Goal: Transaction & Acquisition: Purchase product/service

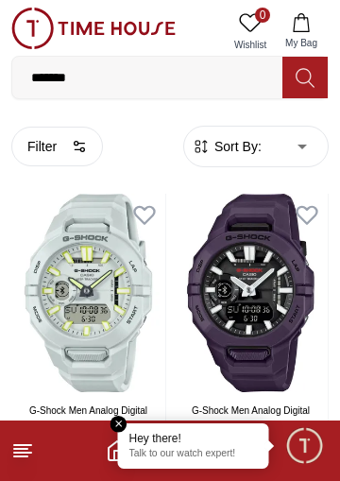
type input "*******"
click at [322, 83] on button at bounding box center [305, 78] width 45 height 42
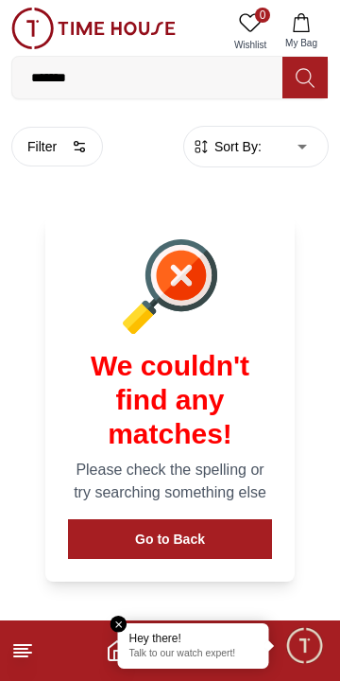
scroll to position [121, 0]
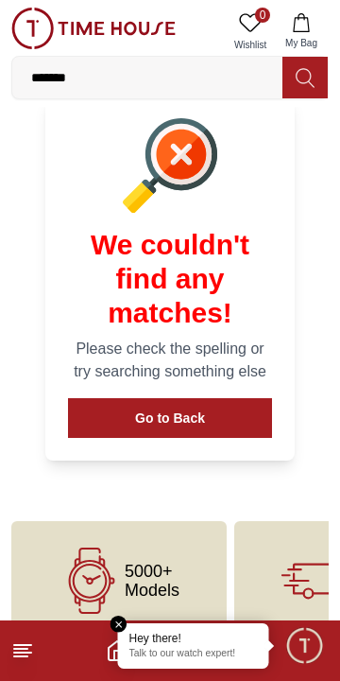
click at [225, 81] on input "*******" at bounding box center [147, 78] width 270 height 38
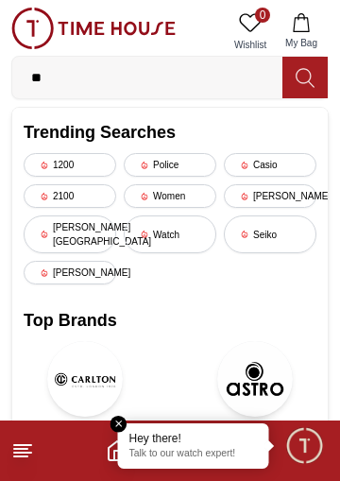
type input "*"
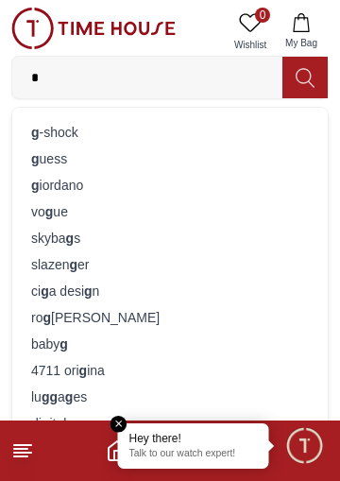
type input "*"
click at [163, 135] on div "g -shock" at bounding box center [170, 132] width 293 height 26
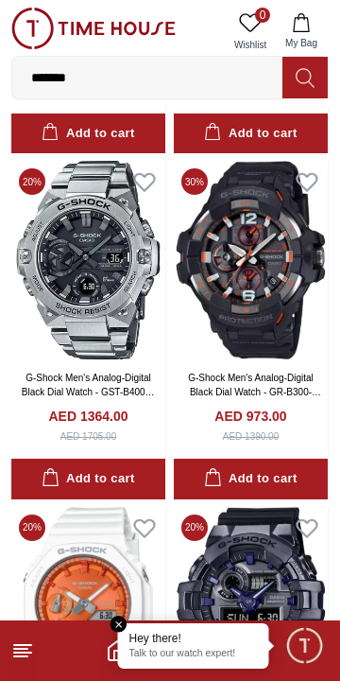
scroll to position [1743, 0]
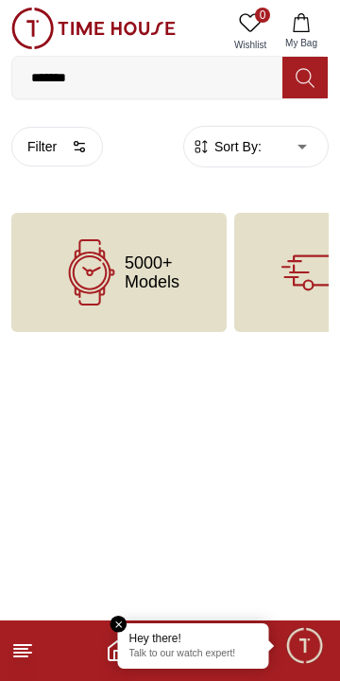
click at [123, 624] on em "Close tooltip" at bounding box center [119, 624] width 17 height 17
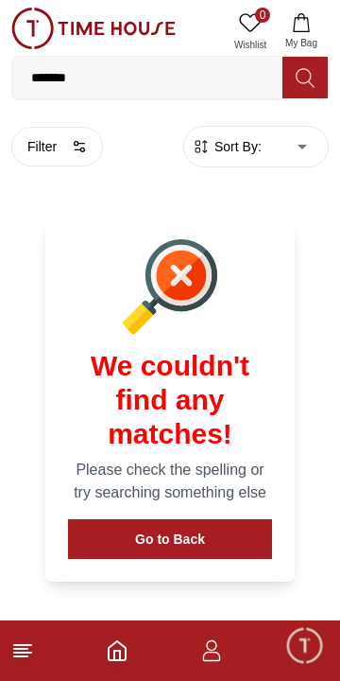
click at [218, 655] on icon "button" at bounding box center [212, 656] width 18 height 9
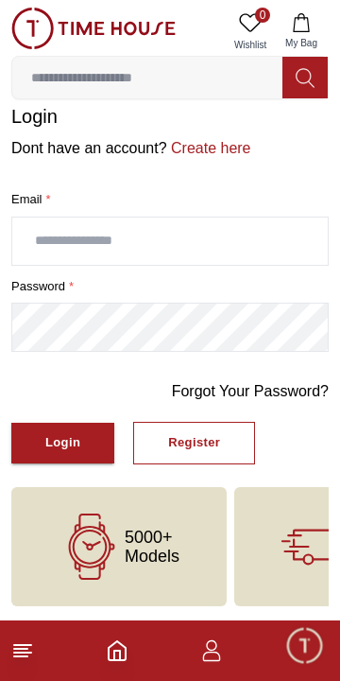
click at [117, 655] on icon "Home" at bounding box center [117, 650] width 23 height 23
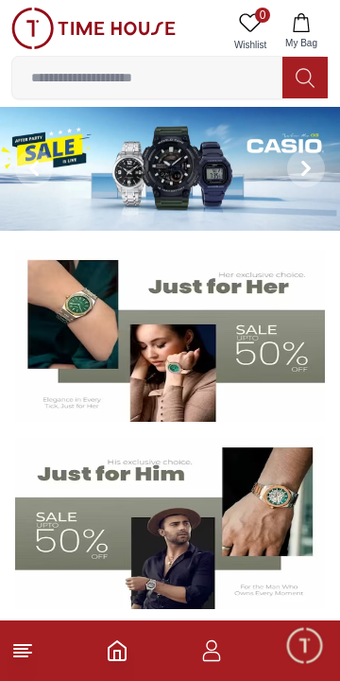
click at [63, 180] on button at bounding box center [34, 169] width 68 height 124
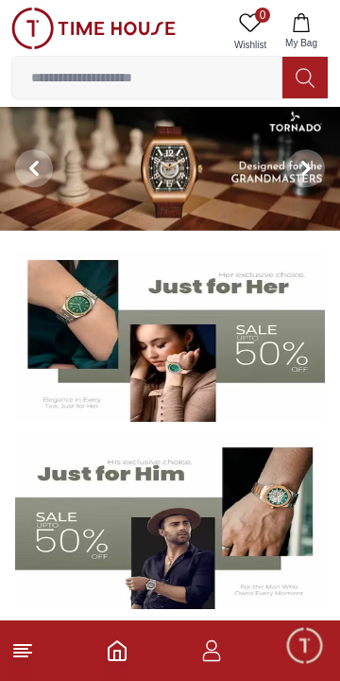
click at [299, 648] on span "Minimize live chat window" at bounding box center [304, 645] width 55 height 55
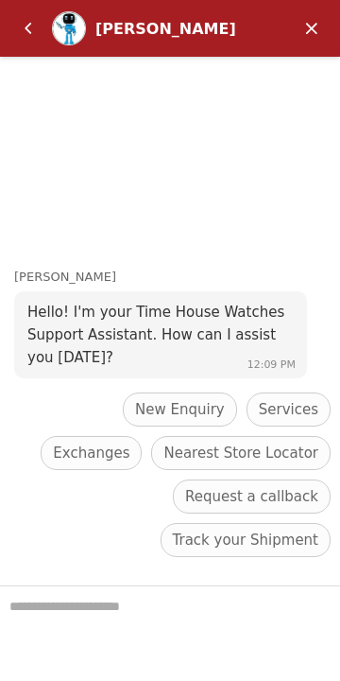
click at [165, 614] on textarea "We are here to help you" at bounding box center [170, 633] width 340 height 95
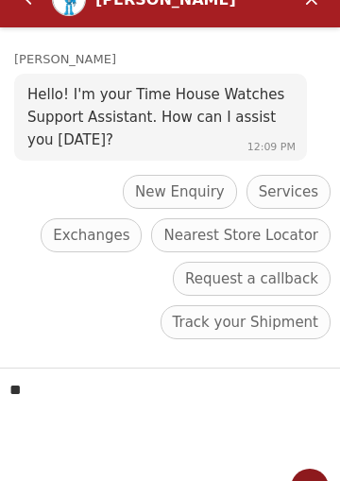
type textarea "**"
click at [307, 475] on em "Send" at bounding box center [310, 488] width 38 height 38
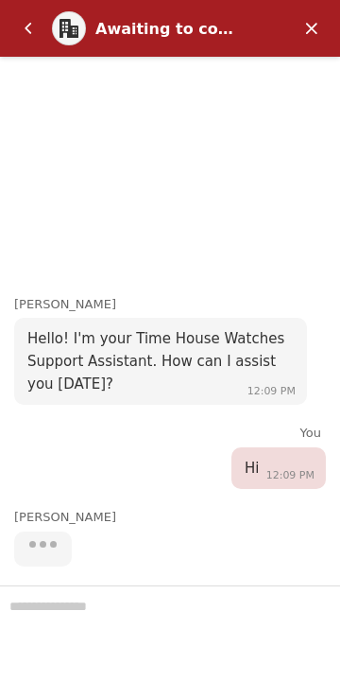
click at [141, 607] on div at bounding box center [170, 633] width 340 height 96
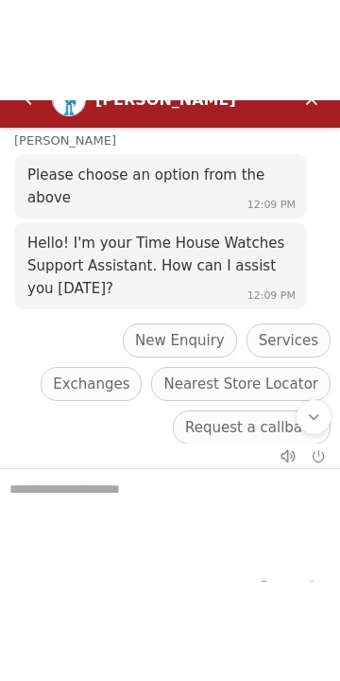
scroll to position [218, 0]
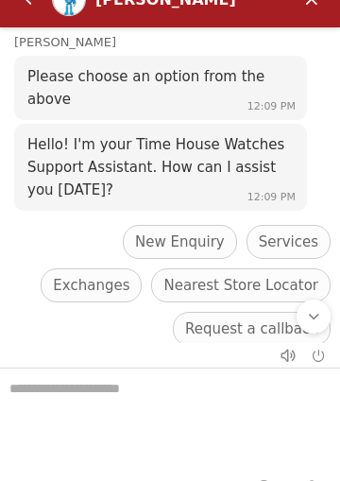
click at [184, 287] on span "Nearest Store Locator" at bounding box center [241, 285] width 155 height 23
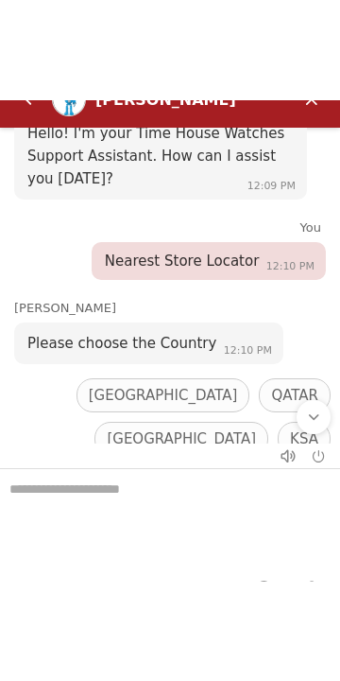
scroll to position [351, 0]
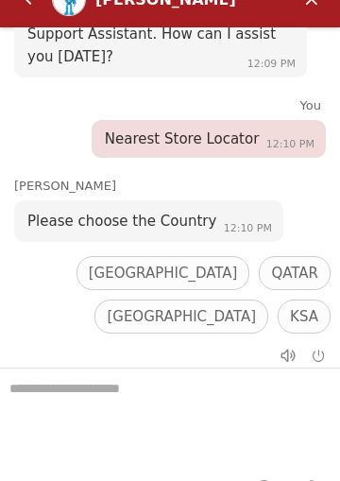
click at [215, 305] on span "[GEOGRAPHIC_DATA]" at bounding box center [181, 316] width 149 height 23
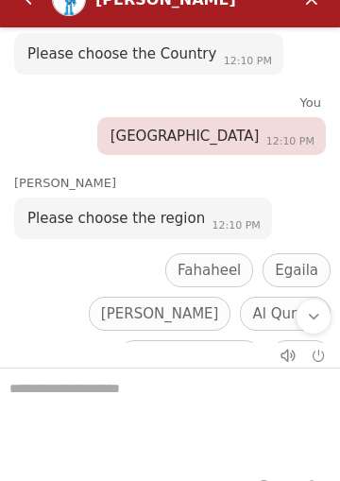
scroll to position [567, 0]
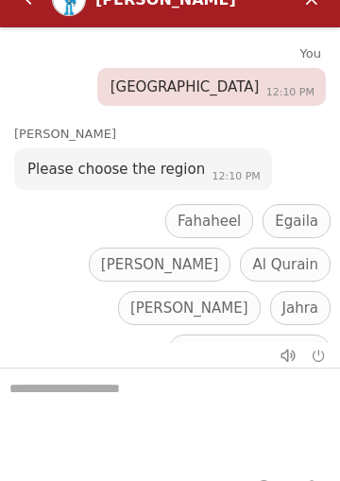
click at [216, 340] on span "Back to main menu" at bounding box center [250, 351] width 138 height 23
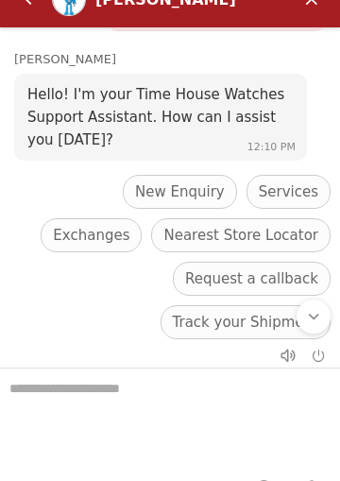
scroll to position [821, 0]
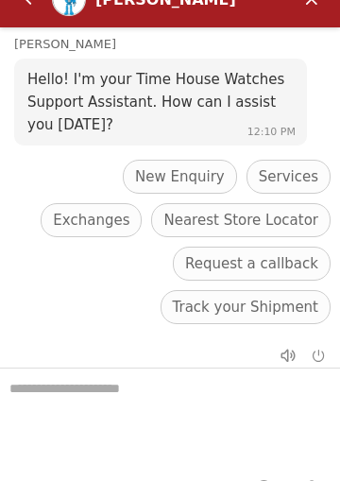
click at [188, 215] on span "Nearest Store Locator" at bounding box center [241, 220] width 155 height 23
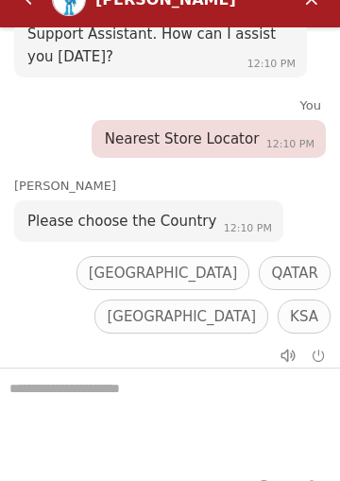
click at [219, 305] on span "[GEOGRAPHIC_DATA]" at bounding box center [181, 316] width 149 height 23
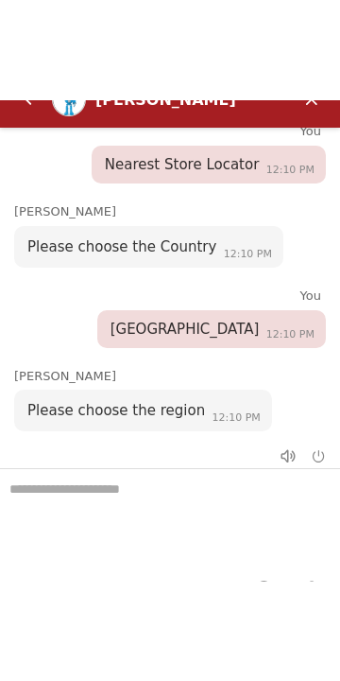
scroll to position [1105, 0]
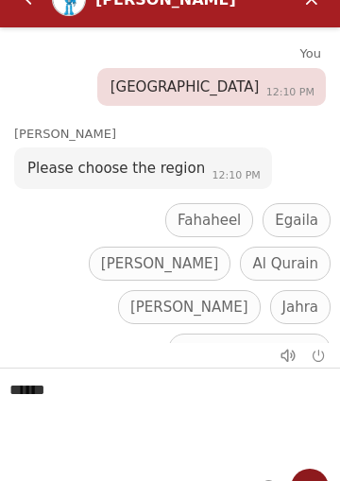
type textarea "******"
click at [315, 470] on div at bounding box center [310, 487] width 42 height 49
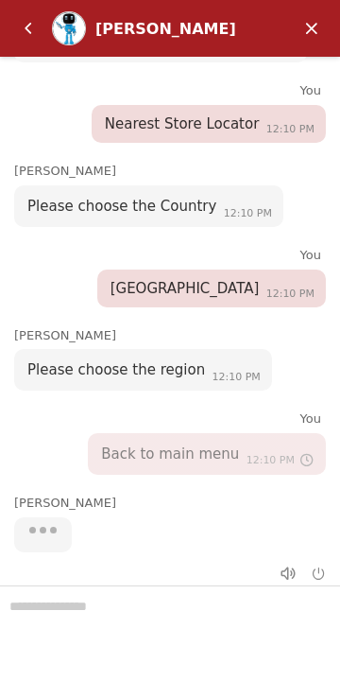
type textarea "******"
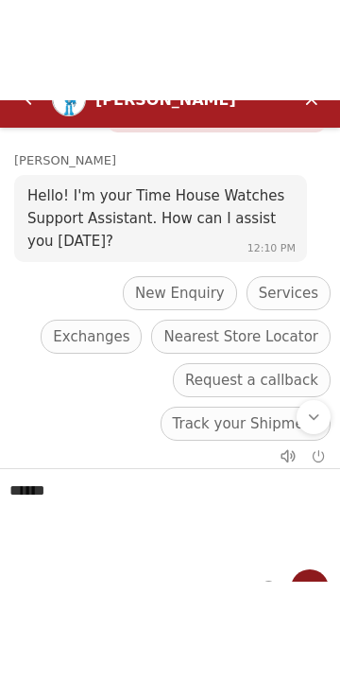
scroll to position [1359, 0]
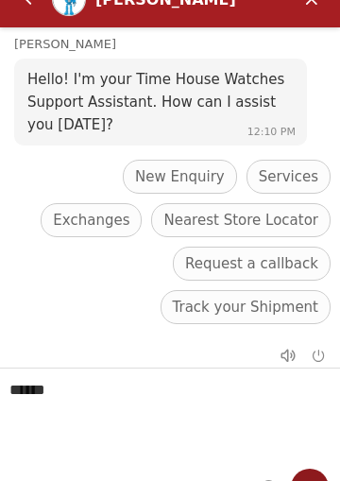
click at [314, 476] on em "Send" at bounding box center [310, 488] width 38 height 38
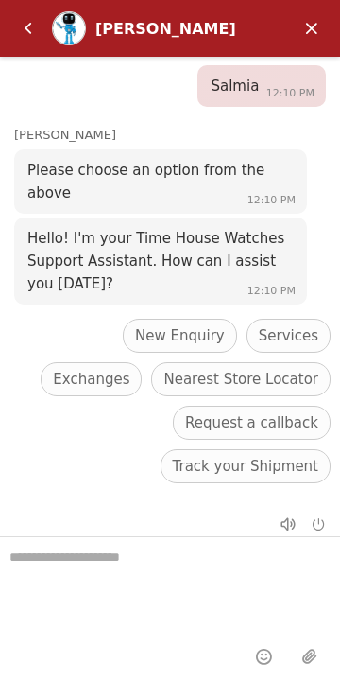
scroll to position [1460, 0]
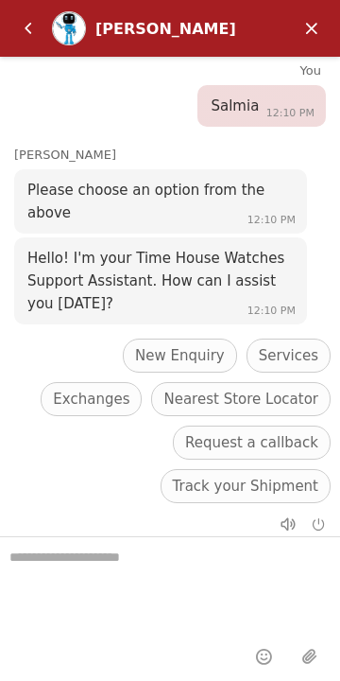
scroll to position [23, 0]
click at [293, 17] on header "[PERSON_NAME]" at bounding box center [170, 28] width 340 height 57
click at [319, 40] on em "Minimize" at bounding box center [312, 28] width 38 height 38
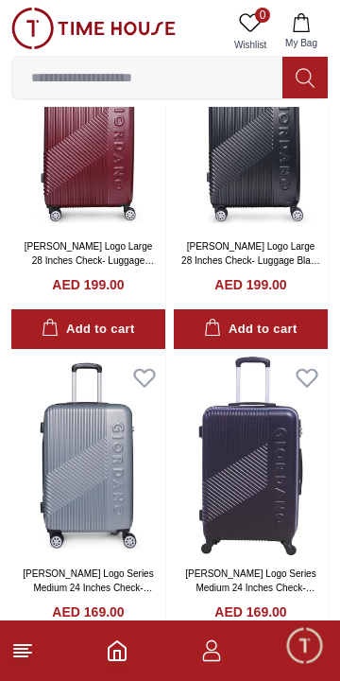
scroll to position [1477, 0]
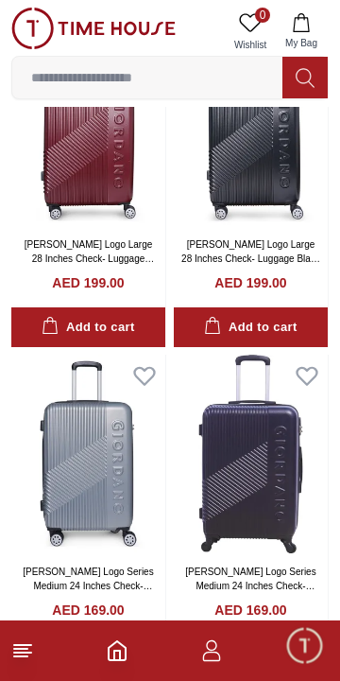
click at [297, 664] on span "Minimize live chat window" at bounding box center [304, 645] width 55 height 55
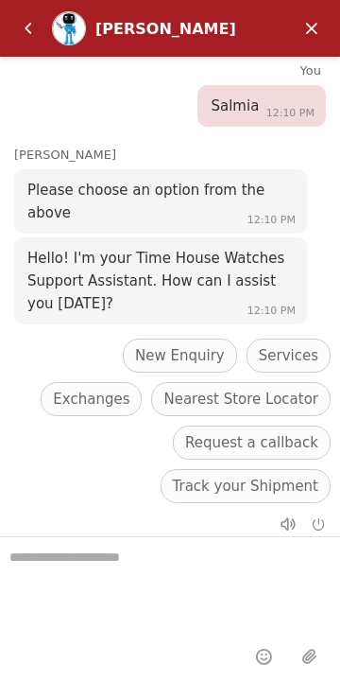
click at [43, 33] on em "Back" at bounding box center [28, 28] width 38 height 38
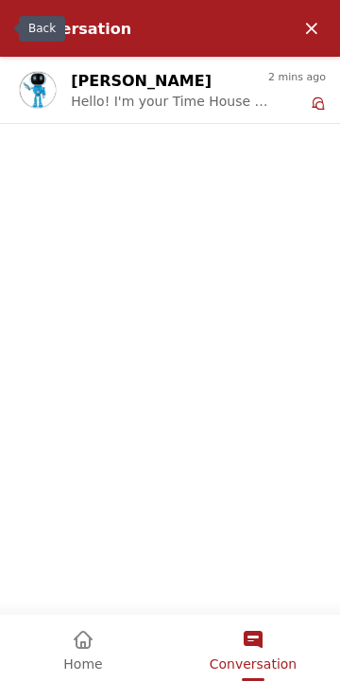
click at [78, 664] on span "Home" at bounding box center [82, 663] width 39 height 15
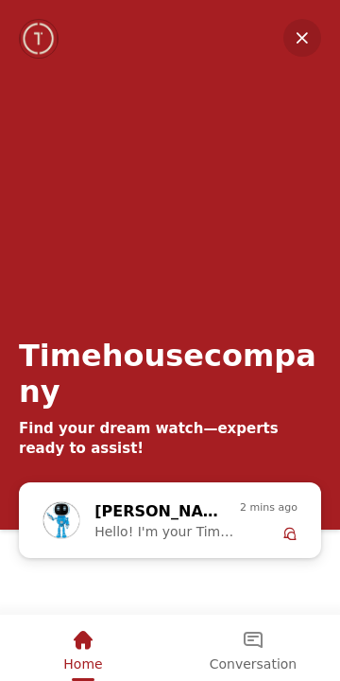
click at [100, 670] on span "Home" at bounding box center [82, 663] width 39 height 15
click at [299, 43] on em "Minimize" at bounding box center [303, 38] width 38 height 38
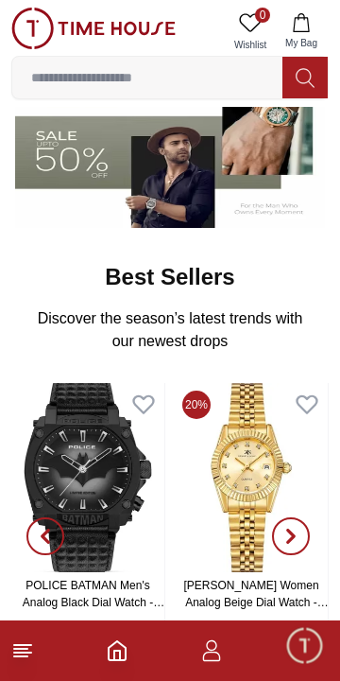
click at [128, 82] on input at bounding box center [147, 78] width 270 height 38
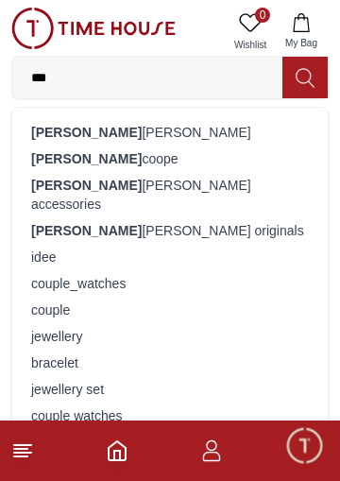
type input "***"
click at [68, 140] on div "[PERSON_NAME]" at bounding box center [170, 132] width 293 height 26
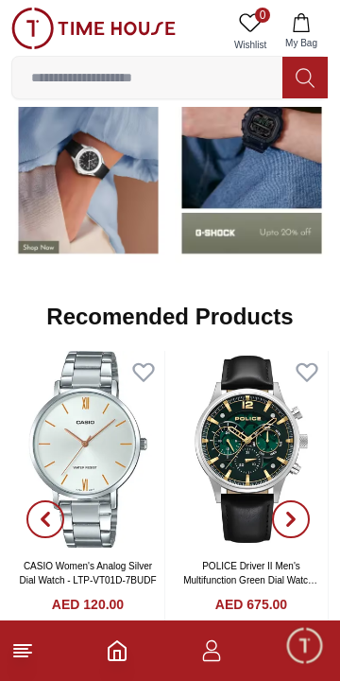
scroll to position [1808, 0]
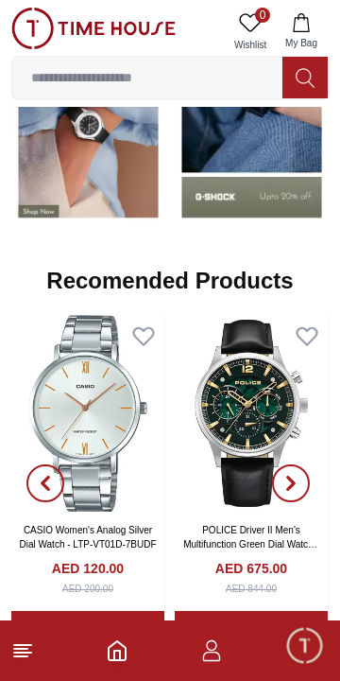
click at [33, 655] on icon at bounding box center [22, 650] width 23 height 23
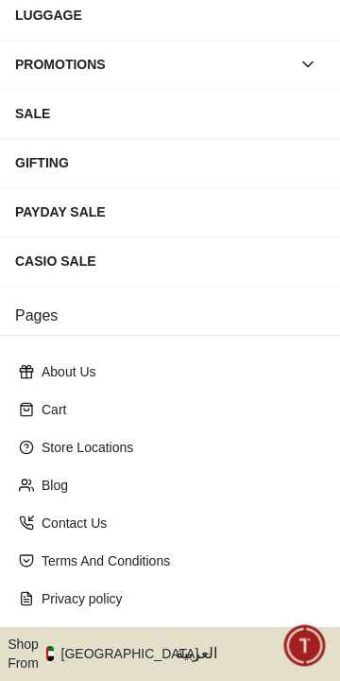
scroll to position [382, 0]
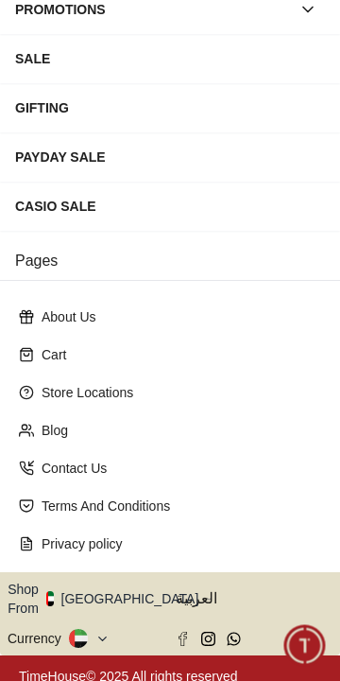
click at [206, 594] on icon "button" at bounding box center [209, 599] width 7 height 14
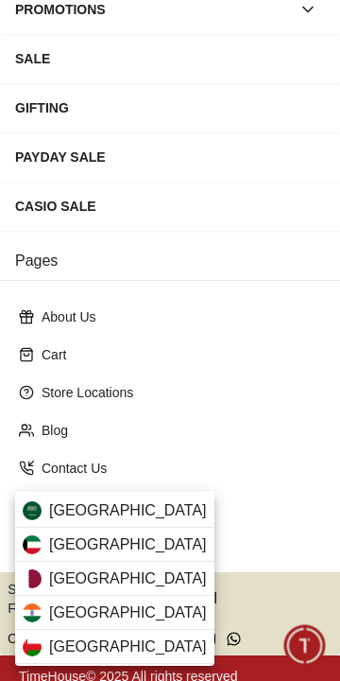
click at [144, 543] on div "[GEOGRAPHIC_DATA]" at bounding box center [115, 545] width 200 height 34
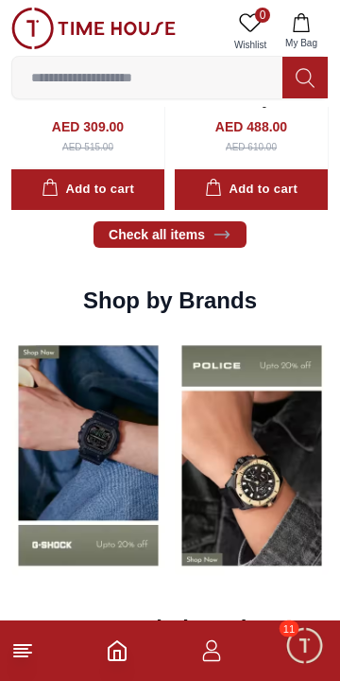
scroll to position [1460, 0]
click at [124, 478] on img at bounding box center [88, 455] width 154 height 241
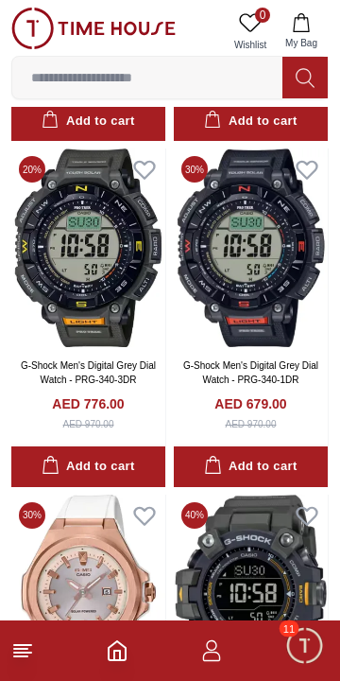
scroll to position [868, 0]
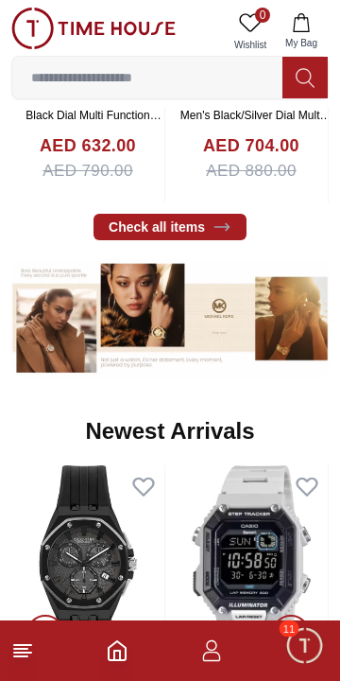
scroll to position [1460, 0]
